Goal: Task Accomplishment & Management: Manage account settings

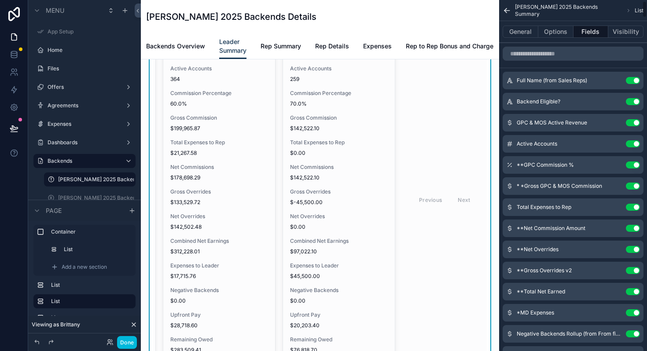
scroll to position [55, 0]
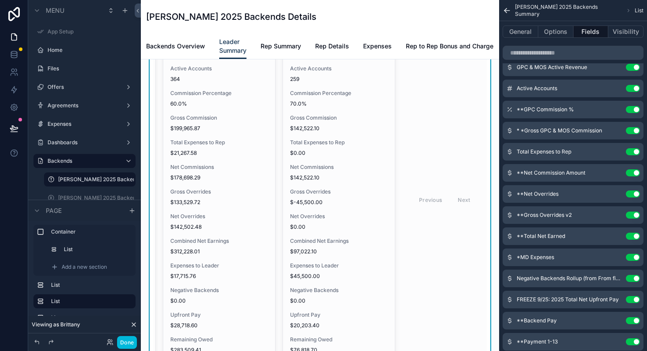
click at [583, 195] on div "**Net Overrides Use setting" at bounding box center [573, 194] width 141 height 18
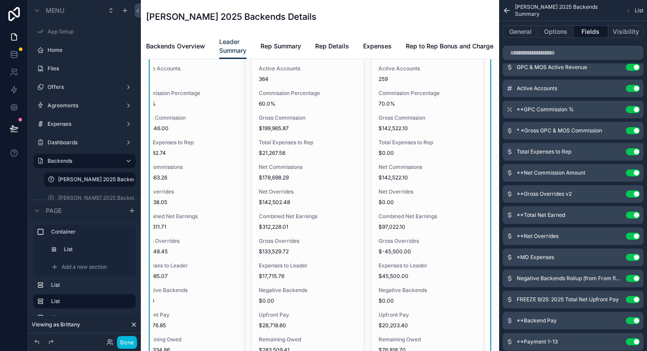
scroll to position [0, 230]
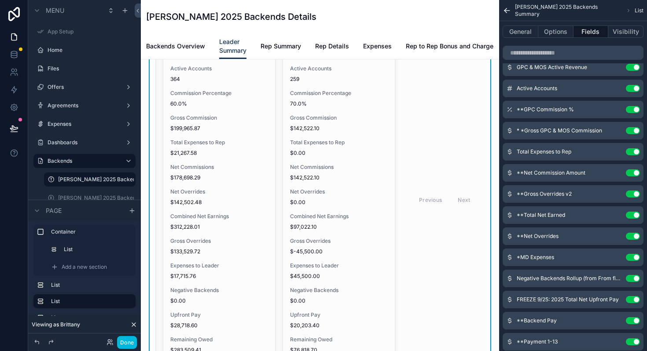
click at [0, 0] on icon "scrollable content" at bounding box center [0, 0] width 0 height 0
click at [610, 189] on div "**Gross Overrides v2 Use setting" at bounding box center [573, 194] width 141 height 18
click at [0, 0] on icon "scrollable content" at bounding box center [0, 0] width 0 height 0
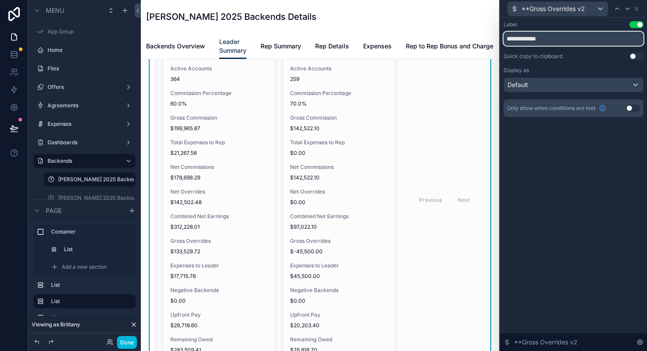
click at [564, 39] on input "**********" at bounding box center [574, 39] width 140 height 14
type input "**********"
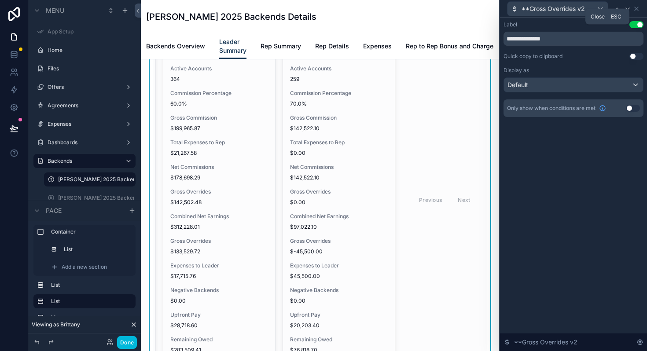
click at [635, 8] on icon at bounding box center [636, 8] width 7 height 7
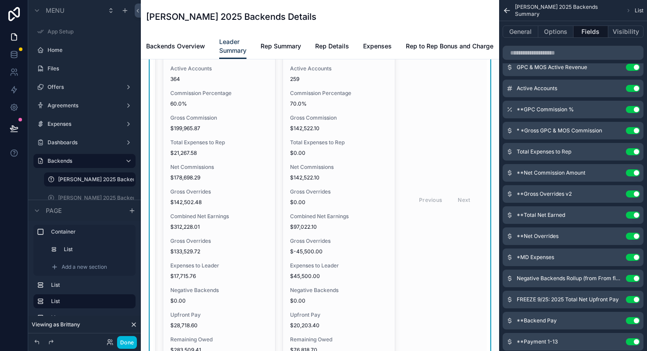
click at [0, 0] on icon "scrollable content" at bounding box center [0, 0] width 0 height 0
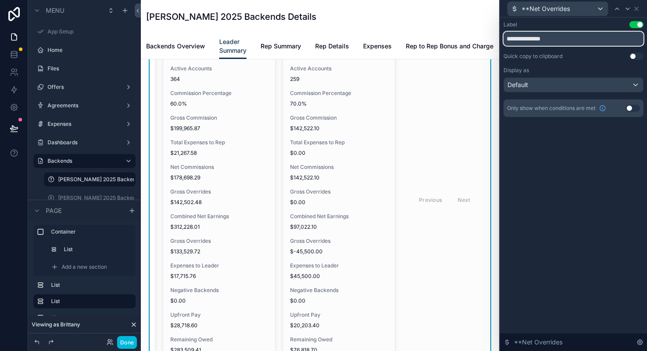
click at [571, 36] on input "**********" at bounding box center [574, 39] width 140 height 14
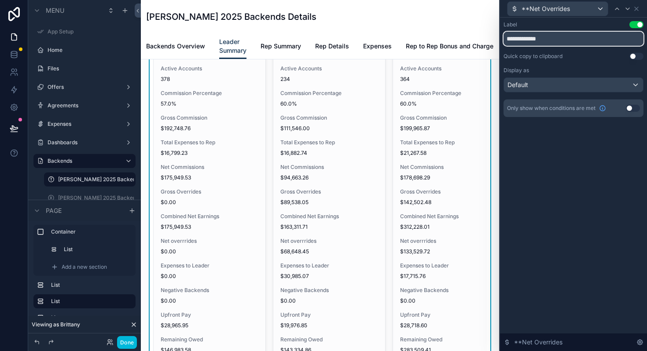
type input "**********"
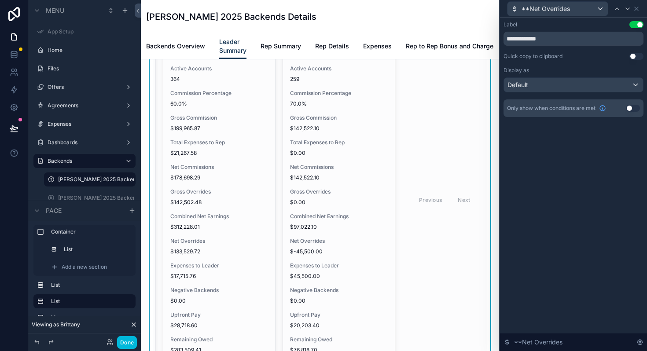
click at [634, 12] on icon at bounding box center [636, 8] width 7 height 7
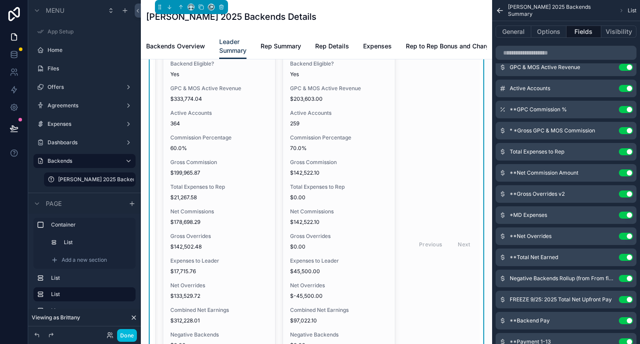
scroll to position [976, 0]
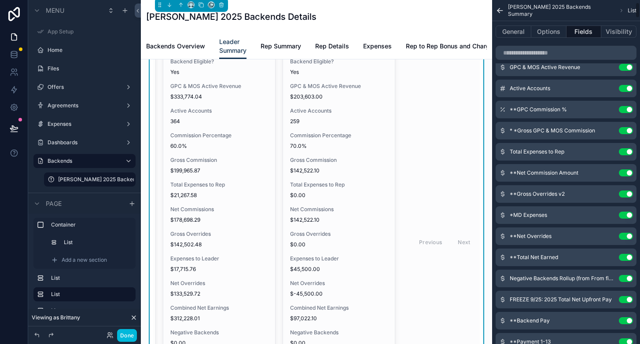
click at [0, 0] on icon "scrollable content" at bounding box center [0, 0] width 0 height 0
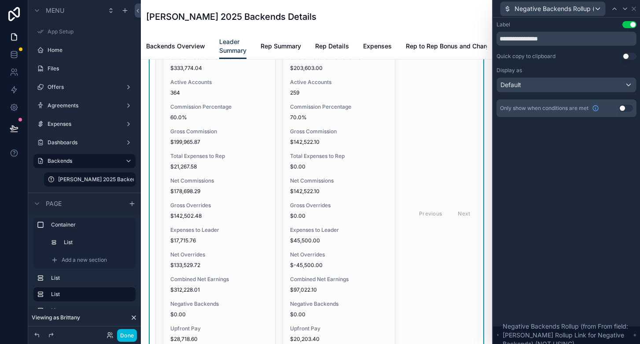
scroll to position [1003, 0]
click at [635, 9] on icon at bounding box center [633, 8] width 7 height 7
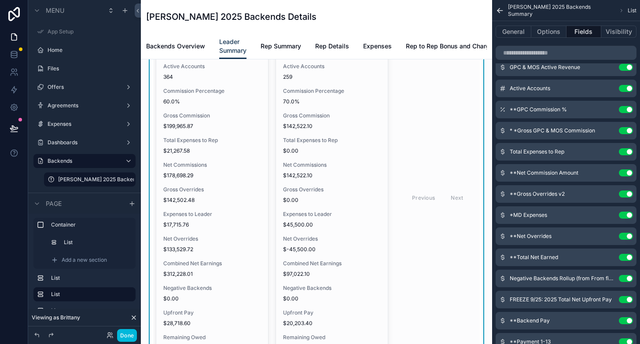
scroll to position [1026, 0]
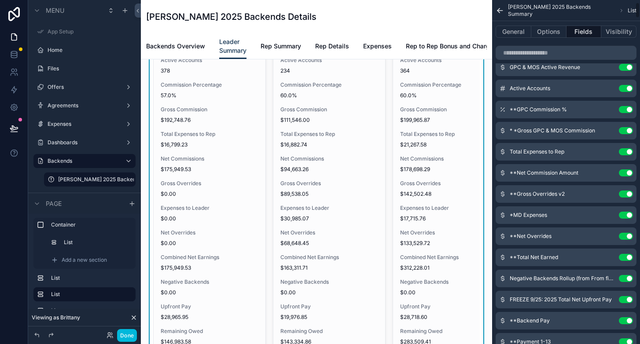
click at [500, 15] on div "[PERSON_NAME] 2025 Backends Summary List" at bounding box center [566, 10] width 148 height 21
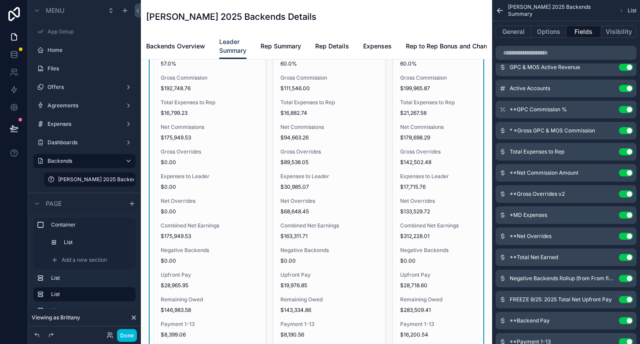
scroll to position [1058, 0]
drag, startPoint x: 523, startPoint y: 13, endPoint x: 516, endPoint y: 13, distance: 7.0
click at [519, 13] on span "[PERSON_NAME] 2025 Backends Summary" at bounding box center [561, 11] width 107 height 14
click at [504, 12] on icon "scrollable content" at bounding box center [500, 10] width 9 height 9
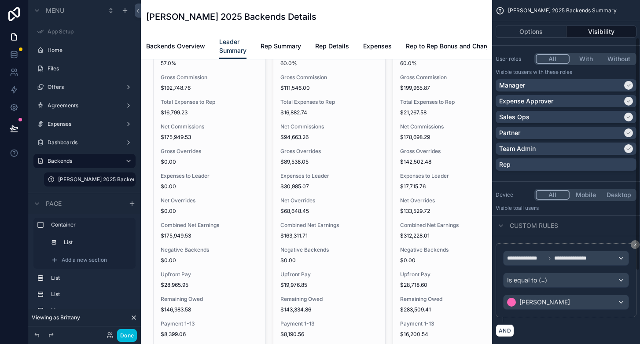
click at [476, 19] on div "[PERSON_NAME] 2025 Backends Details" at bounding box center [316, 17] width 341 height 12
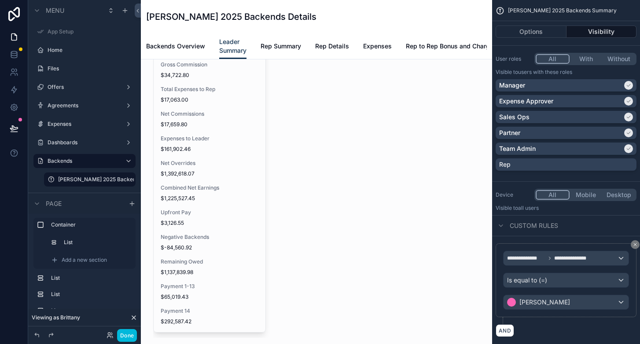
scroll to position [161, 0]
click at [127, 334] on button "Done" at bounding box center [127, 335] width 20 height 13
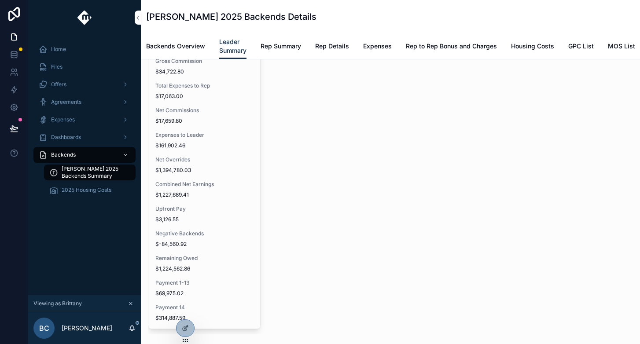
click at [0, 0] on div at bounding box center [0, 0] width 0 height 0
click at [0, 0] on icon at bounding box center [0, 0] width 0 height 0
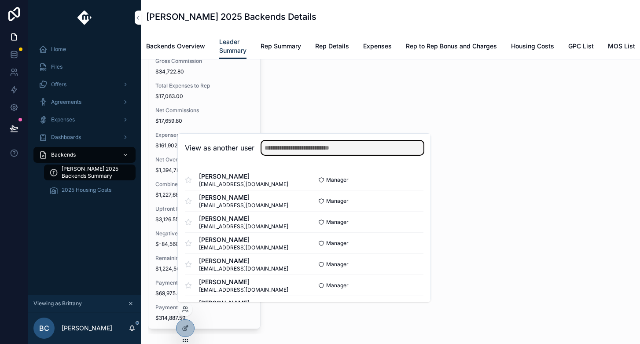
click at [298, 152] on input "text" at bounding box center [343, 148] width 162 height 14
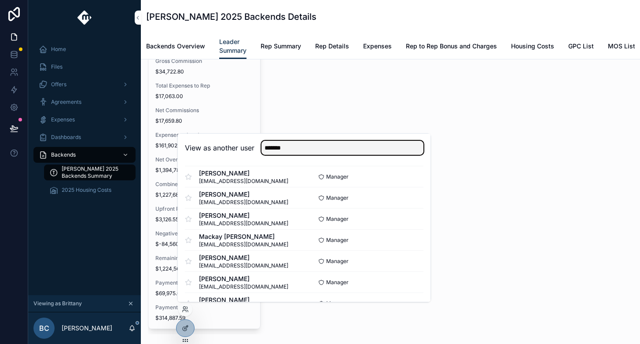
scroll to position [0, 0]
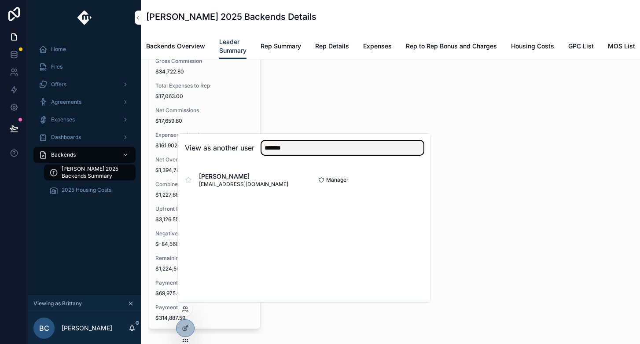
type input "*******"
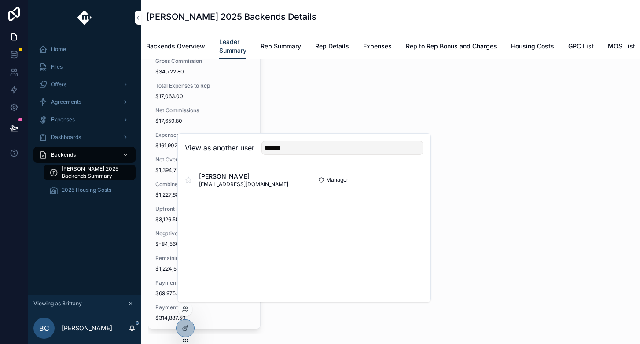
click at [0, 0] on button "Select" at bounding box center [0, 0] width 0 height 0
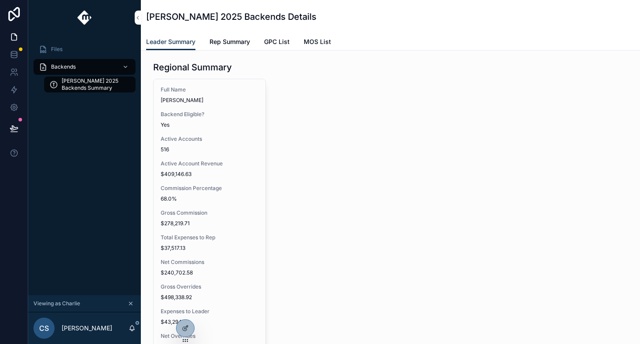
click at [247, 39] on span "Rep Summary" at bounding box center [230, 41] width 41 height 9
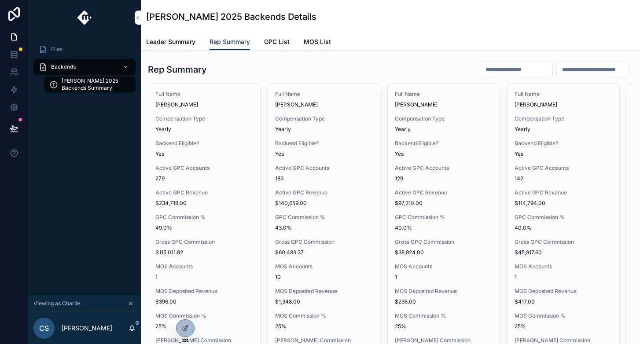
click at [485, 72] on input "scrollable content" at bounding box center [516, 69] width 72 height 12
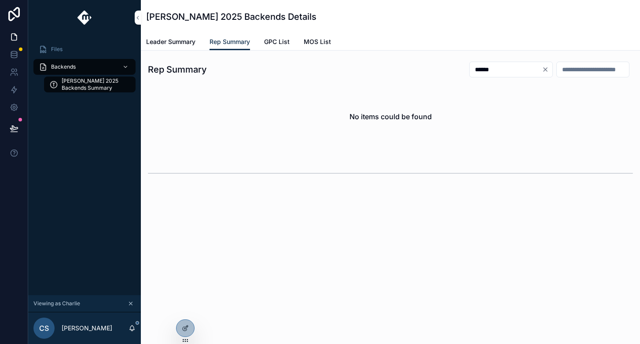
type input "******"
click at [182, 328] on icon at bounding box center [185, 328] width 7 height 7
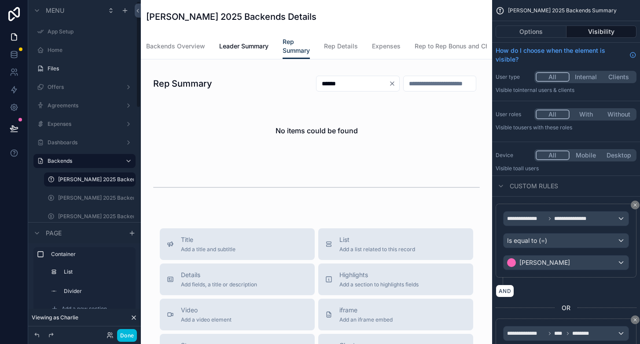
scroll to position [3, 0]
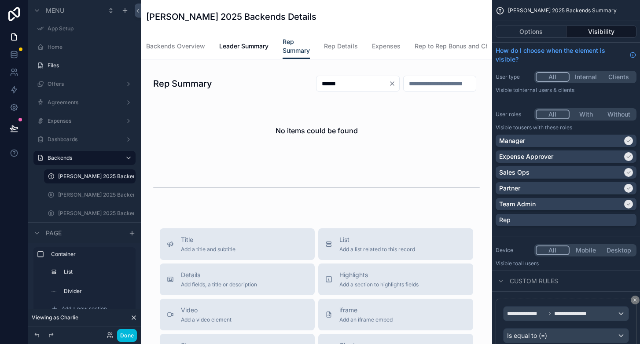
click at [244, 103] on div "scrollable content" at bounding box center [316, 136] width 337 height 141
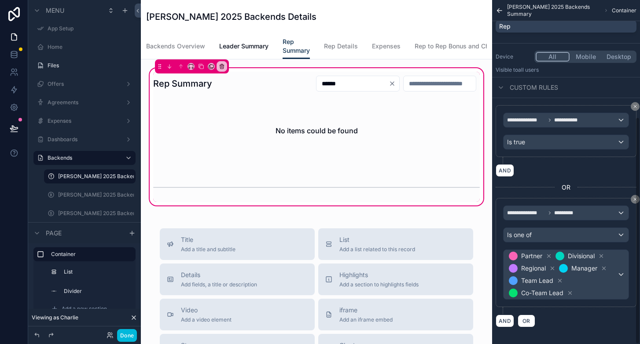
scroll to position [177, 0]
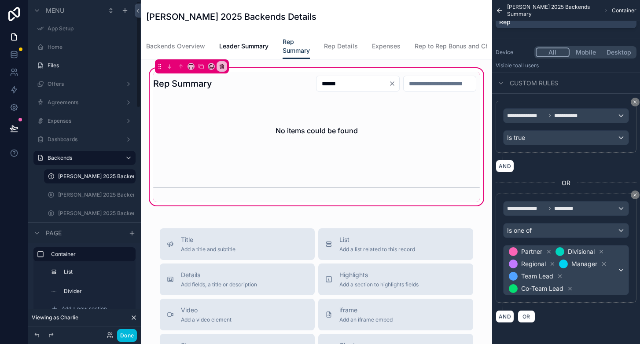
click at [116, 334] on div "Done" at bounding box center [119, 335] width 35 height 13
click at [218, 44] on div "Backends Overview Leader Summary Rep Summary Rep Details Expenses Rep to Rep Bo…" at bounding box center [316, 46] width 341 height 26
click at [229, 45] on span "Leader Summary" at bounding box center [243, 46] width 49 height 9
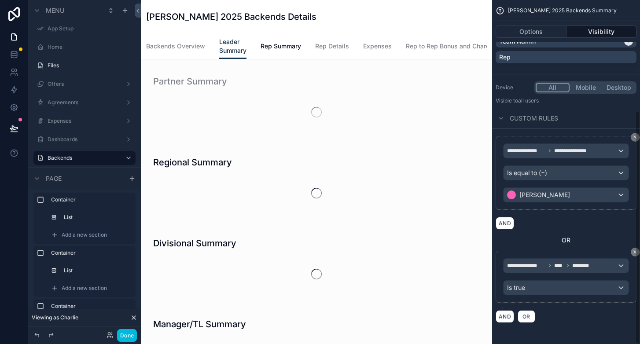
scroll to position [163, 0]
click at [272, 41] on link "Rep Summary" at bounding box center [281, 47] width 41 height 18
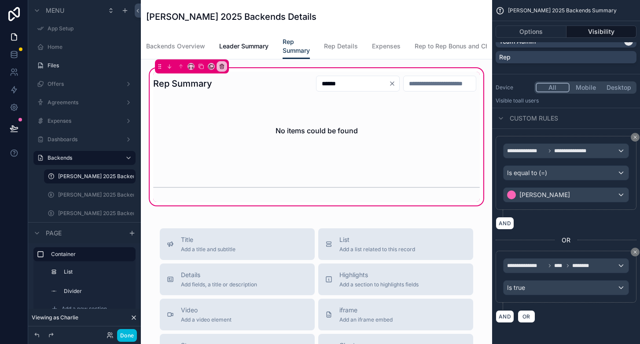
click at [347, 79] on div "scrollable content" at bounding box center [316, 120] width 337 height 96
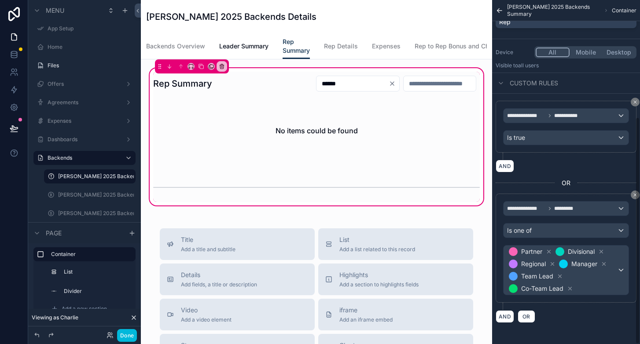
click at [365, 85] on div "scrollable content" at bounding box center [316, 120] width 337 height 96
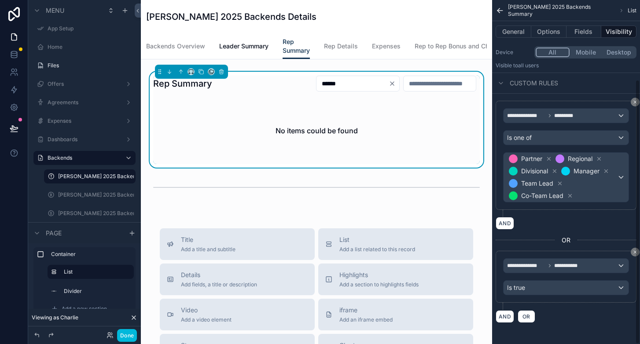
scroll to position [103, 0]
